Goal: Task Accomplishment & Management: Manage account settings

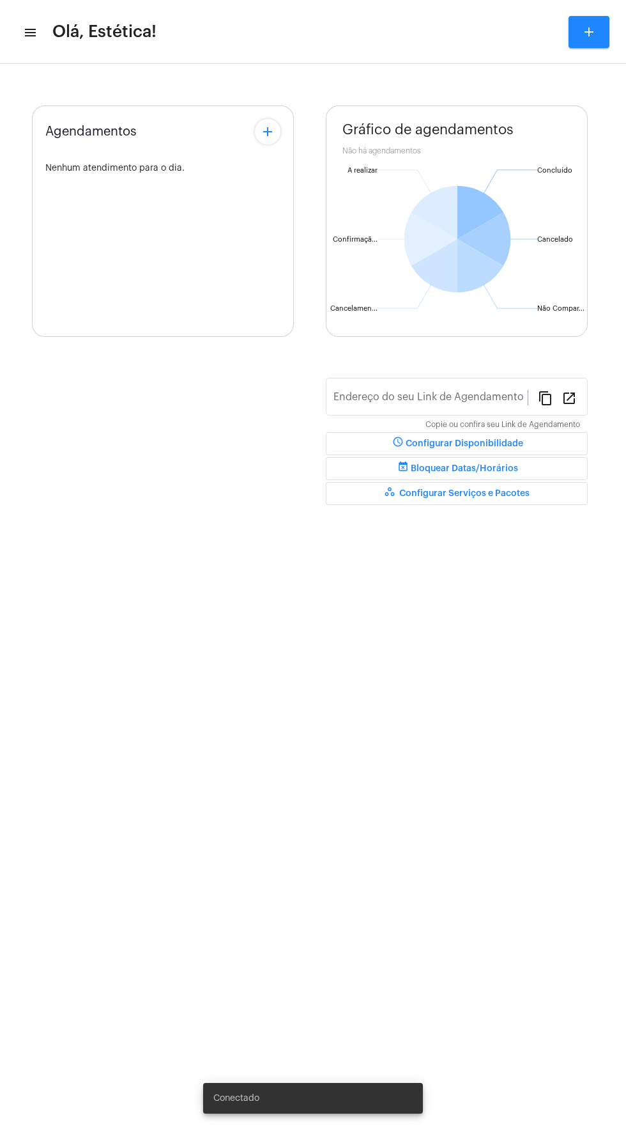
type input "[URL][DOMAIN_NAME]"
click at [546, 398] on div "Gráfico de agendamentos Não há agendamentos Concluído Concluído Cancelado Cance…" at bounding box center [457, 312] width 262 height 414
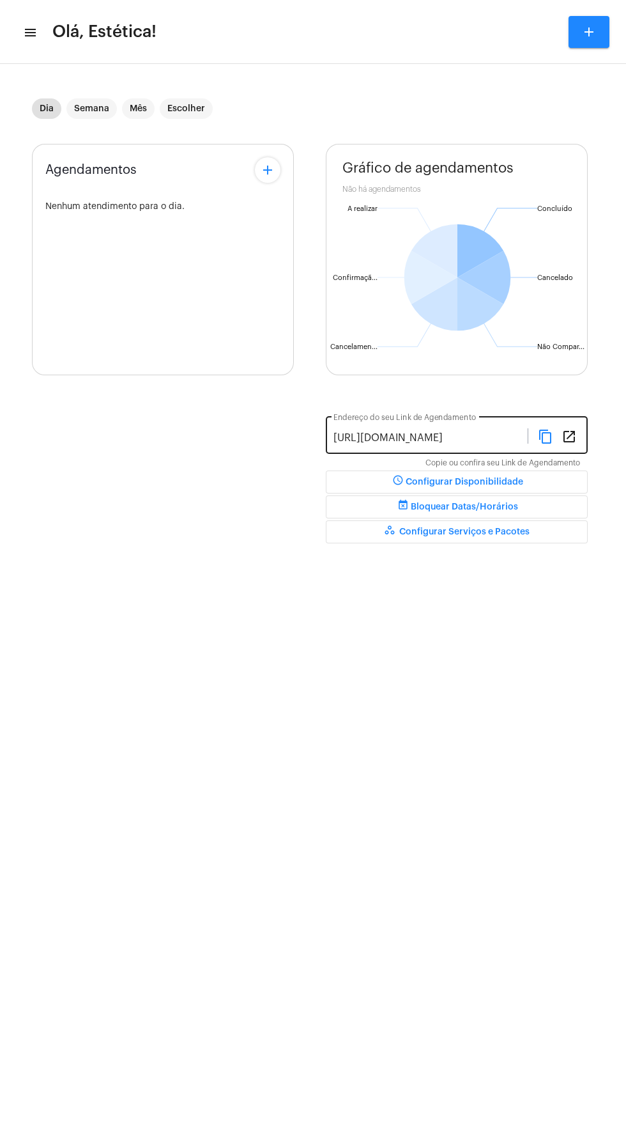
click at [552, 442] on mat-icon "content_copy" at bounding box center [545, 435] width 15 height 15
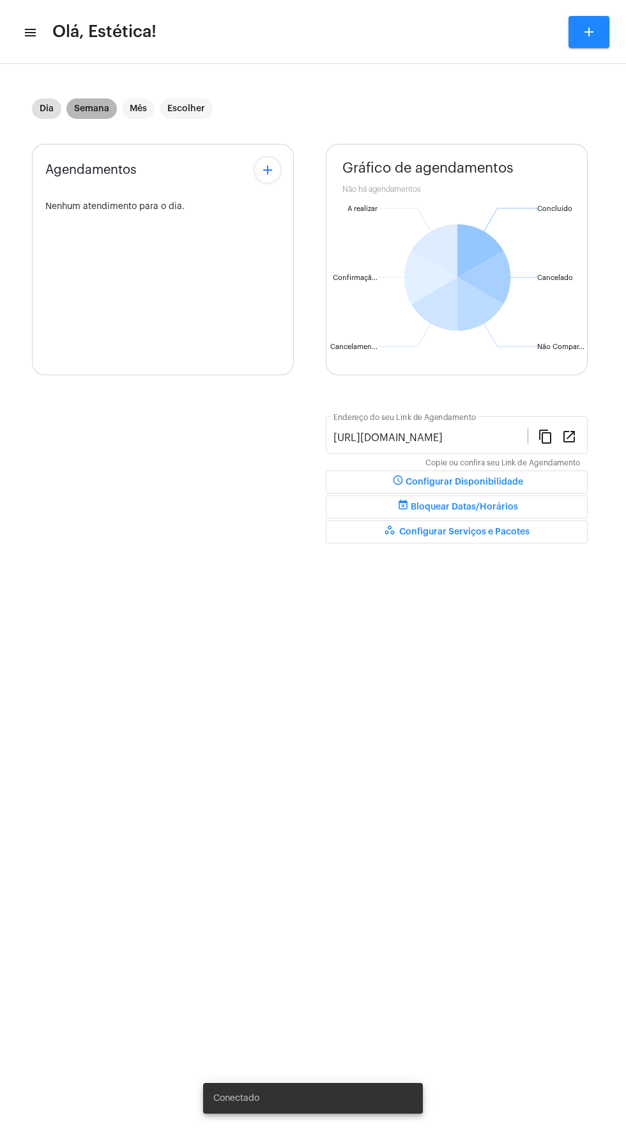
click at [98, 112] on mat-chip "Semana" at bounding box center [91, 108] width 50 height 20
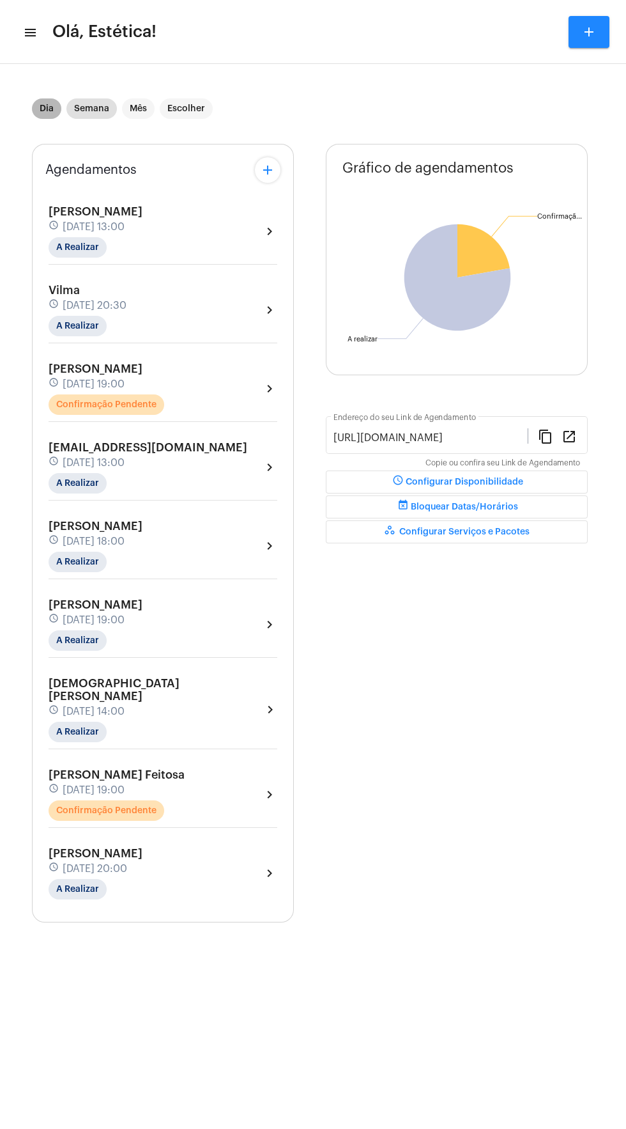
click at [44, 105] on mat-chip "Dia" at bounding box center [46, 108] width 29 height 20
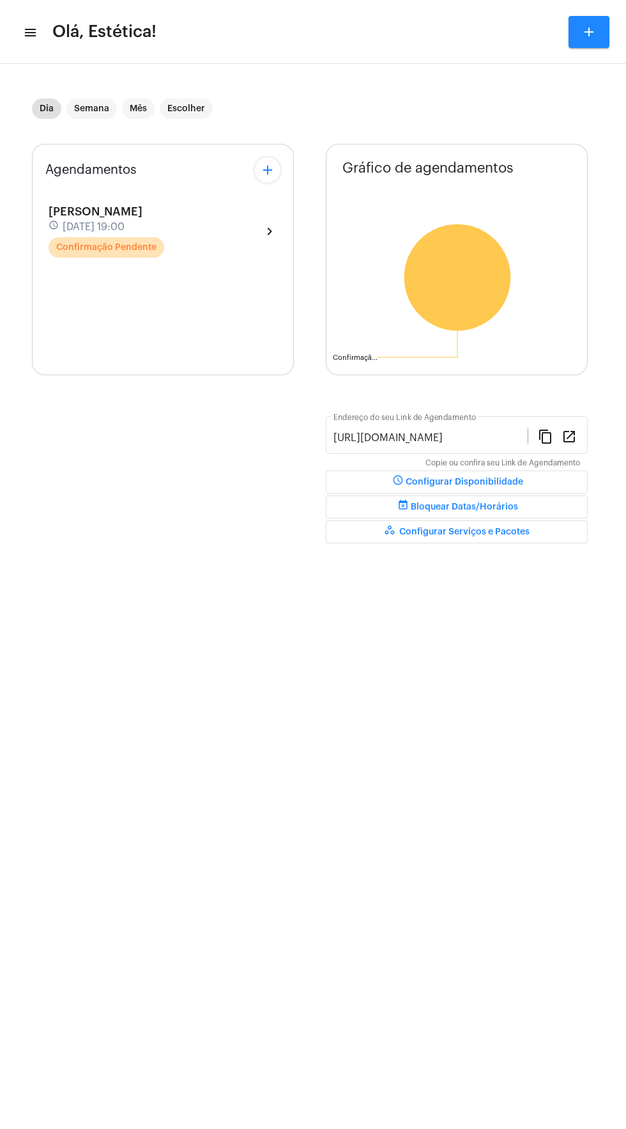
click at [242, 233] on div "Karen Arnaldo Gomes Fontoura schedule 19 de agosto às 19:00 Confirmação Pendent…" at bounding box center [163, 231] width 229 height 52
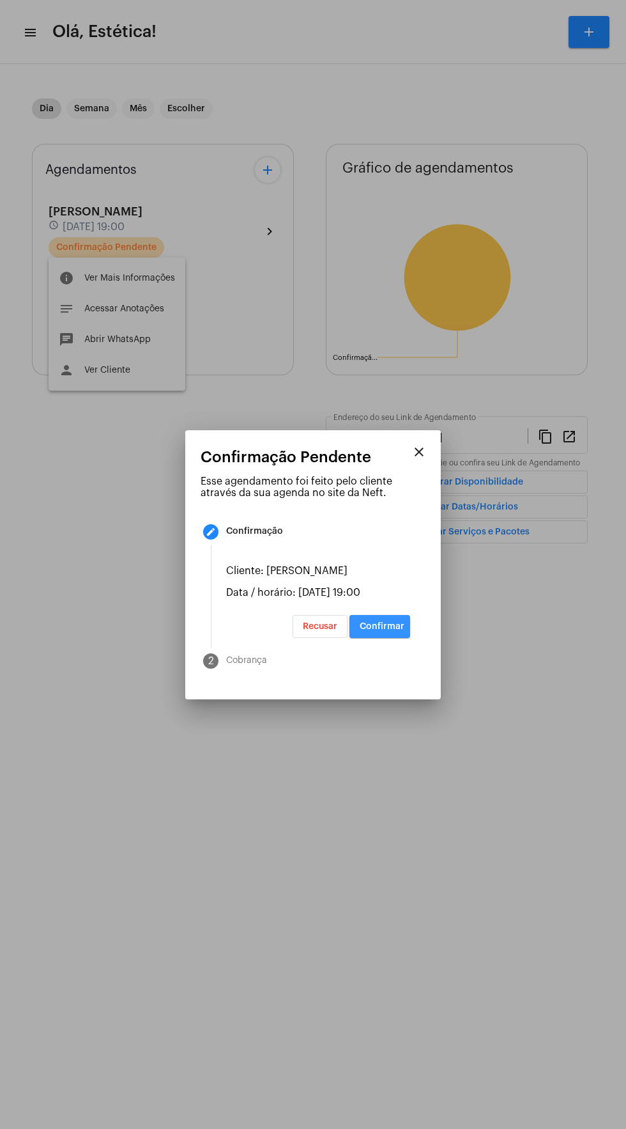
click at [402, 638] on button "Confirmar" at bounding box center [380, 626] width 61 height 23
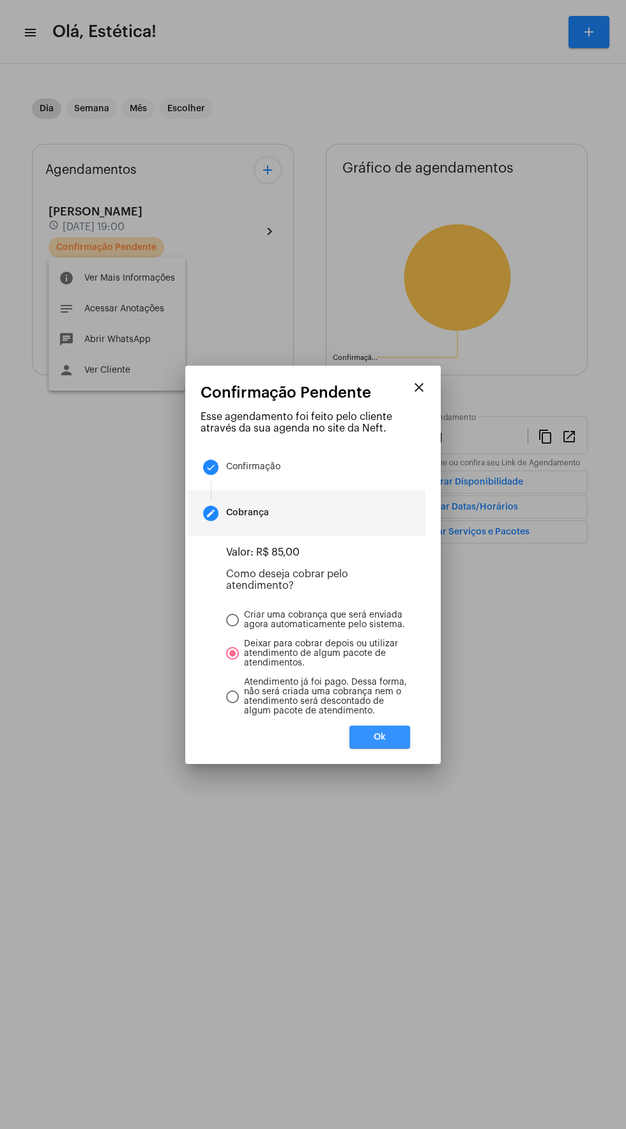
click at [396, 743] on button "Ok" at bounding box center [380, 736] width 61 height 23
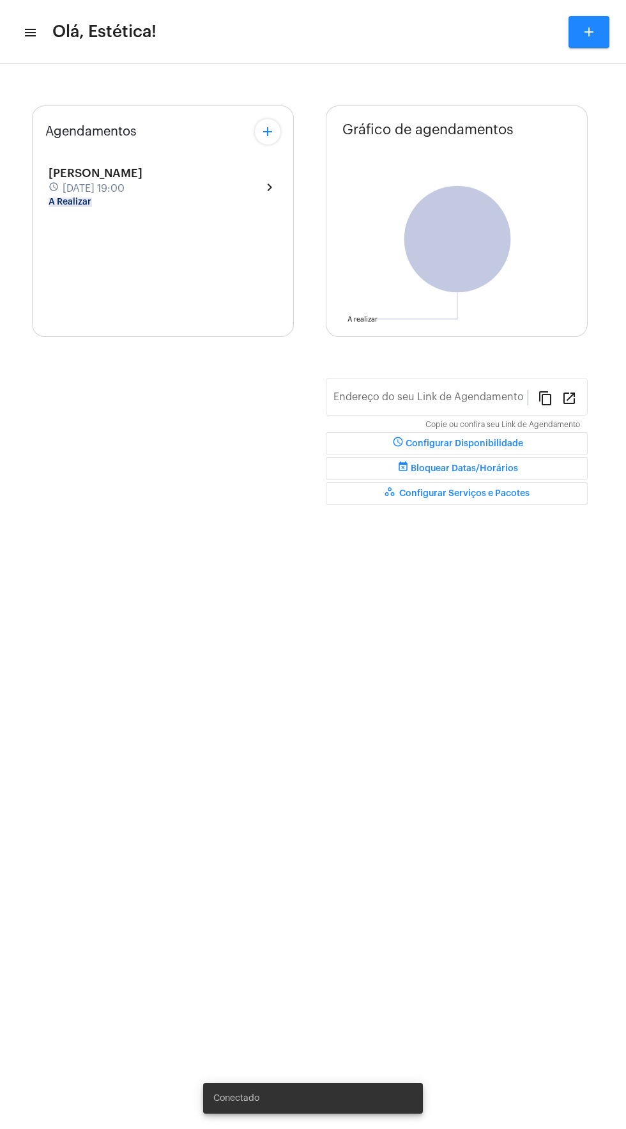
type input "[URL][DOMAIN_NAME]"
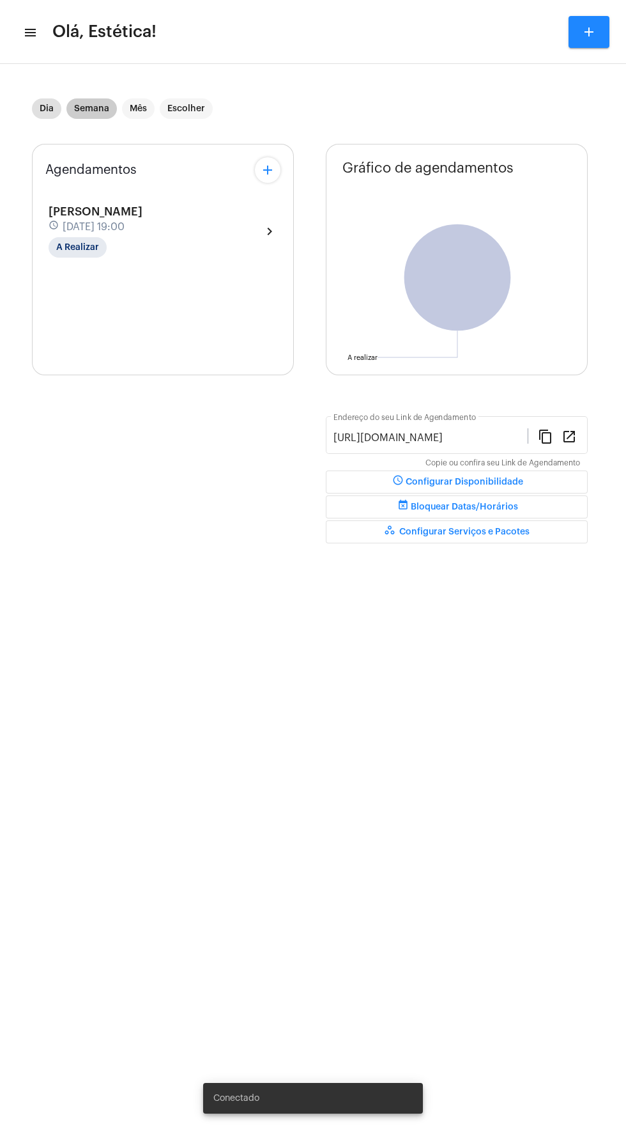
click at [101, 99] on mat-chip "Semana" at bounding box center [91, 108] width 50 height 20
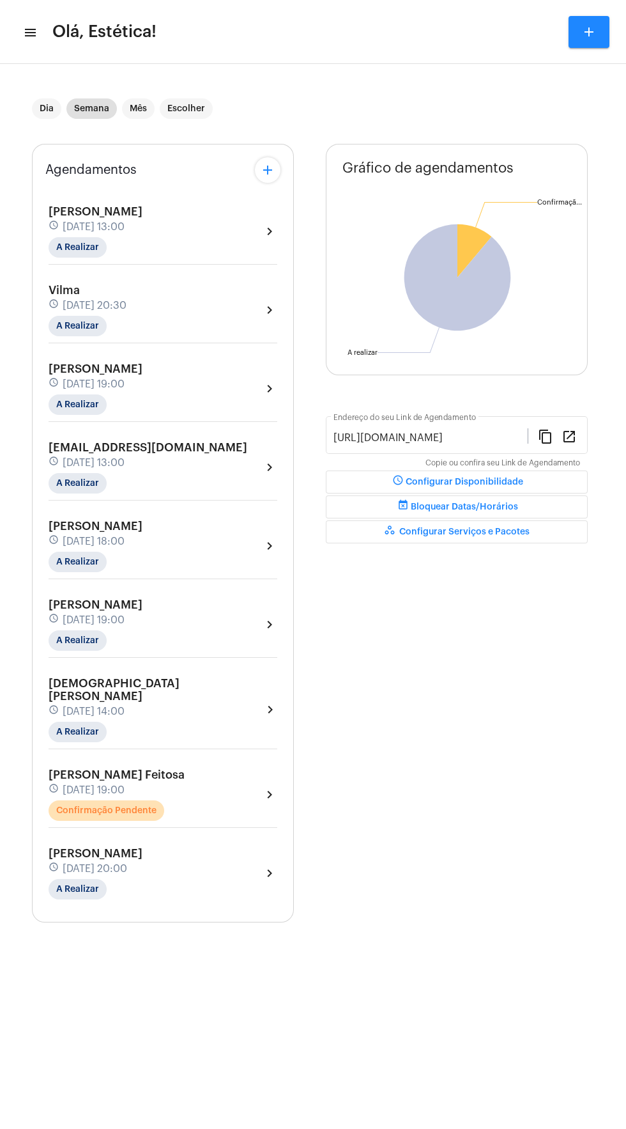
click at [240, 782] on div "Fabiana dos Santos Feitosa schedule 22 de agosto às 19:00 Confirmação Pendente …" at bounding box center [163, 794] width 229 height 52
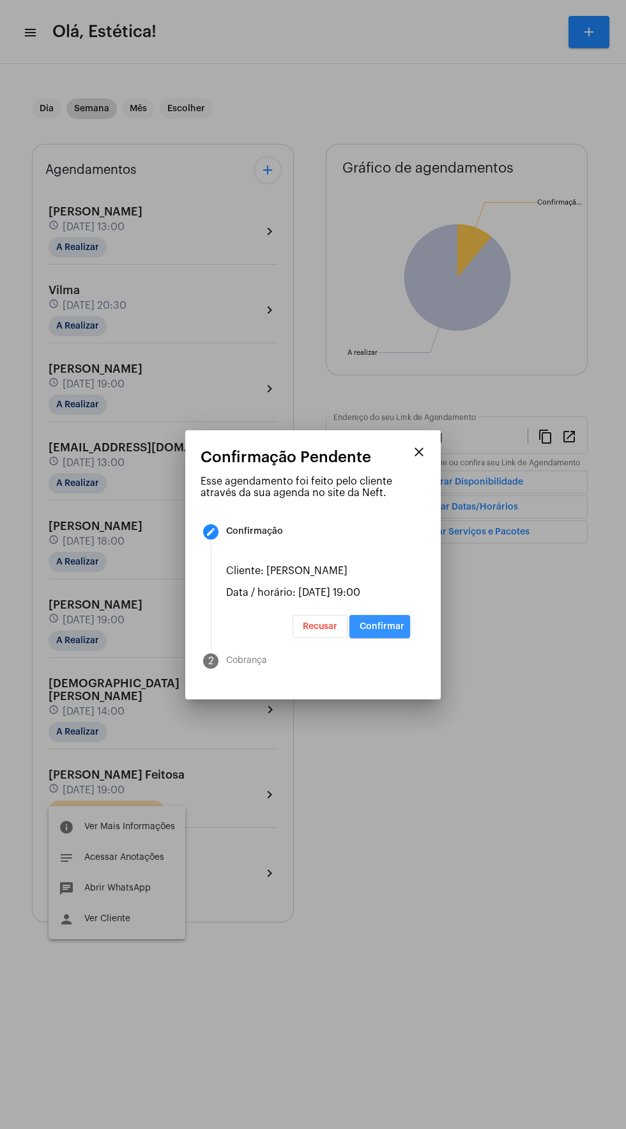
click at [401, 631] on span "Confirmar" at bounding box center [382, 626] width 45 height 9
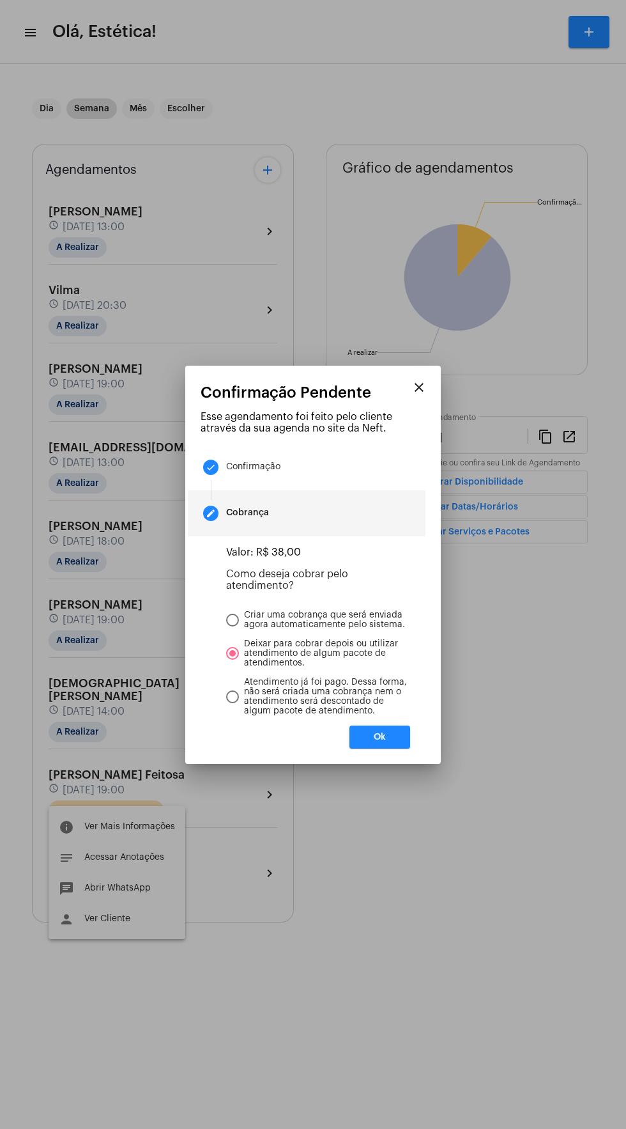
click at [392, 749] on button "Ok" at bounding box center [380, 736] width 61 height 23
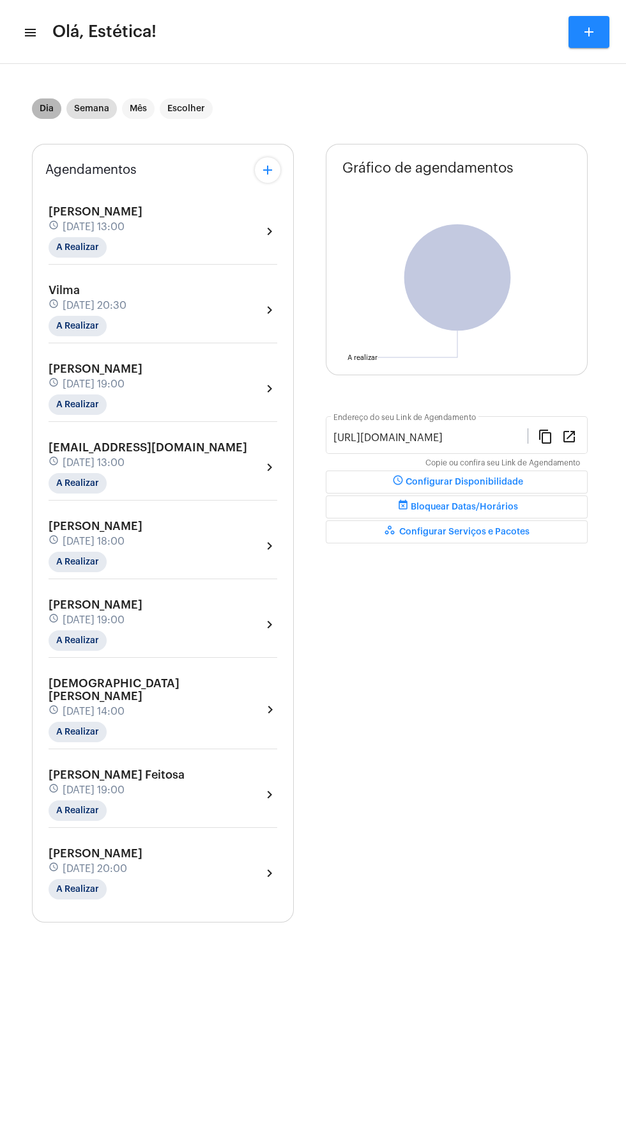
click at [50, 106] on mat-chip "Dia" at bounding box center [46, 108] width 29 height 20
